Goal: Task Accomplishment & Management: Manage account settings

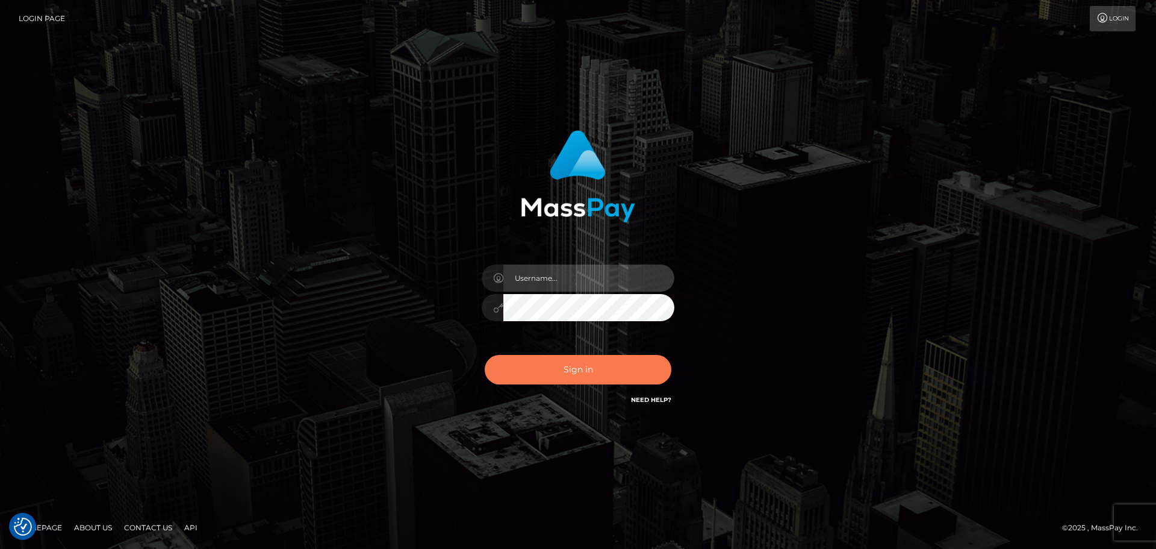
type input "hello.feetfinder"
click at [558, 360] on button "Sign in" at bounding box center [578, 370] width 187 height 30
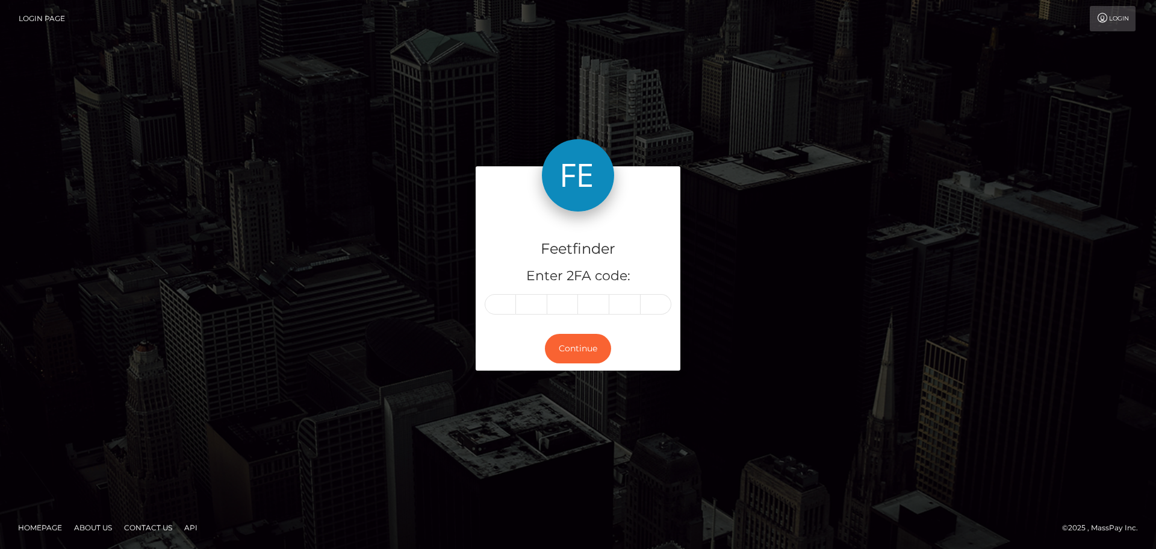
click at [500, 302] on input "text" at bounding box center [500, 304] width 31 height 20
type input "6"
type input "5"
type input "8"
type input "5"
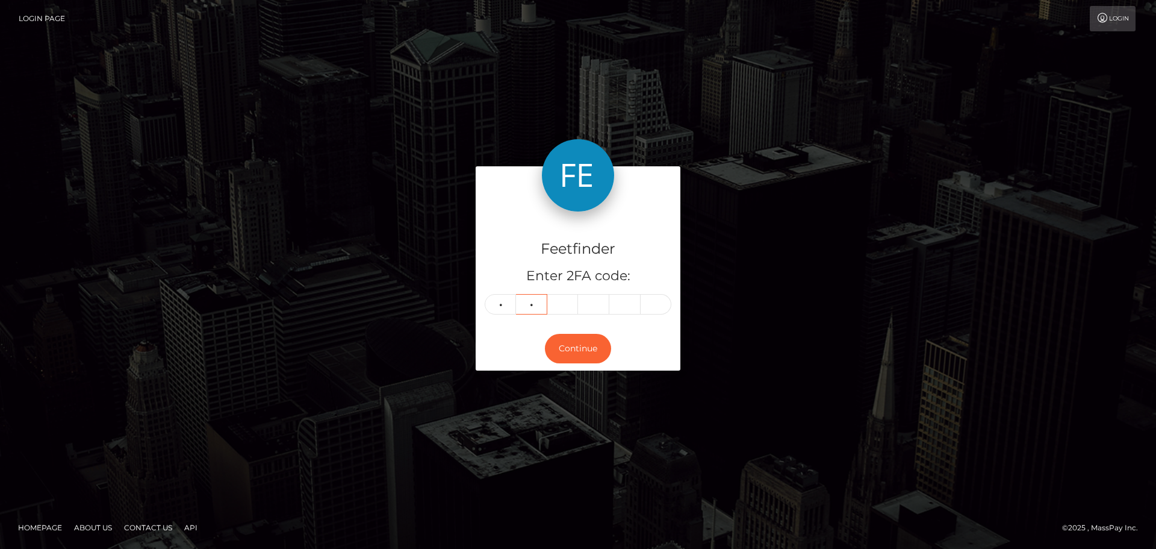
type input "5"
type input "1"
type input "5"
type input "6"
type input "3"
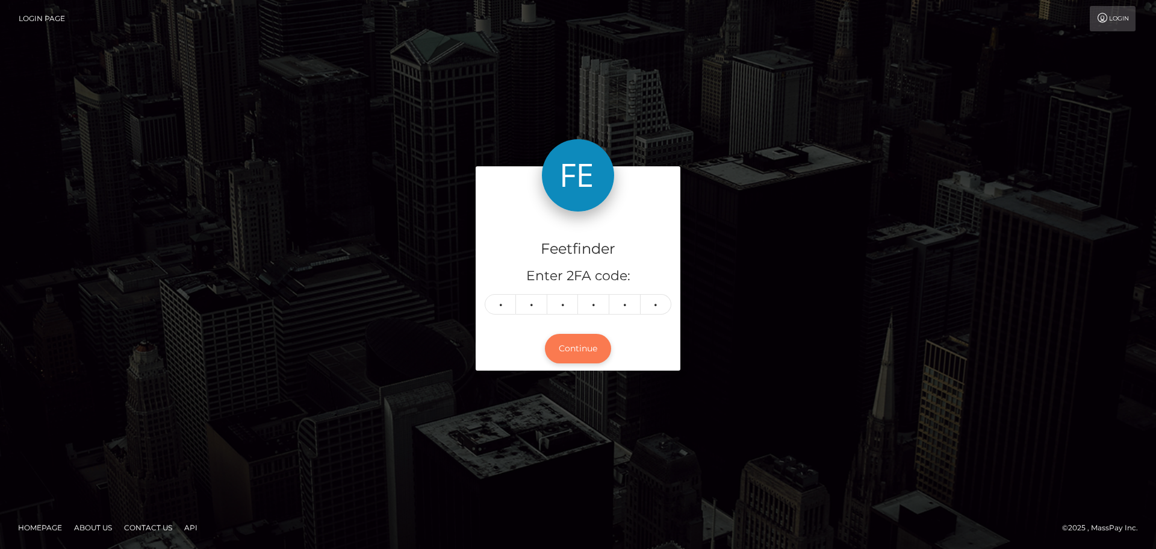
click at [582, 354] on button "Continue" at bounding box center [578, 349] width 66 height 30
